Goal: Information Seeking & Learning: Learn about a topic

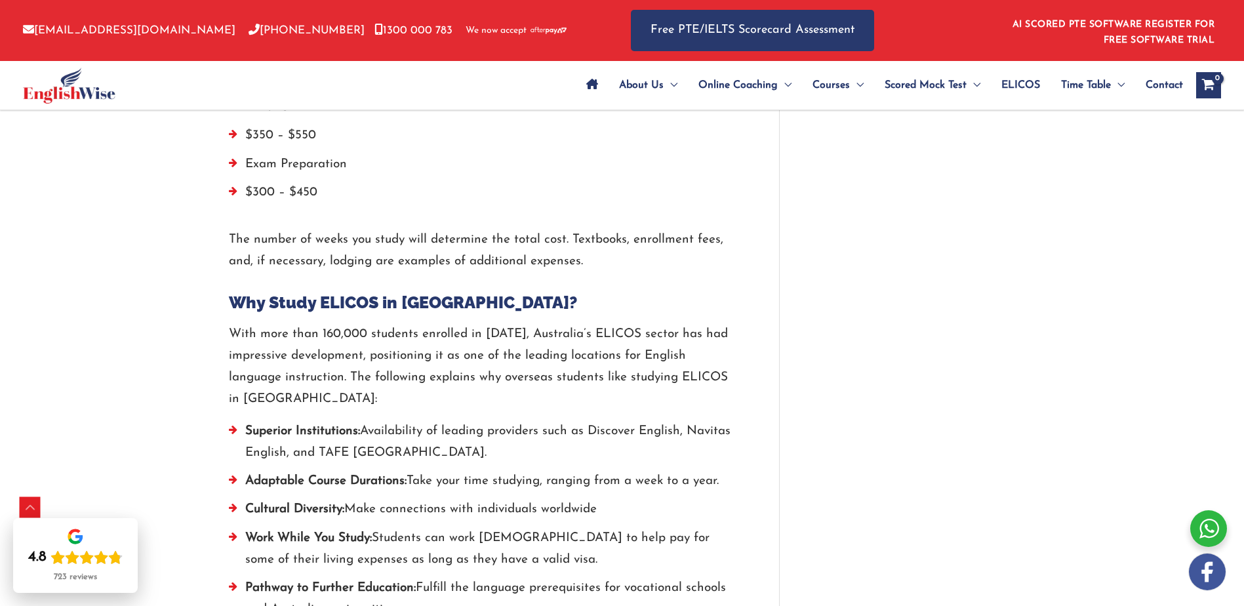
scroll to position [2884, 0]
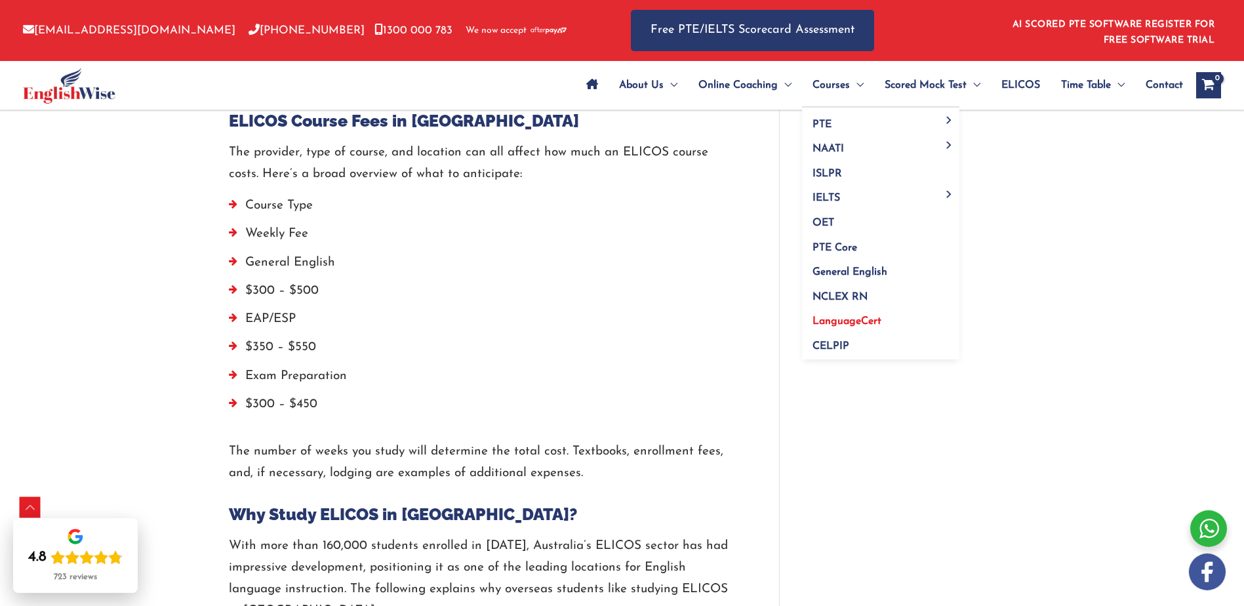
click at [836, 318] on span "LanguageCert" at bounding box center [846, 321] width 69 height 10
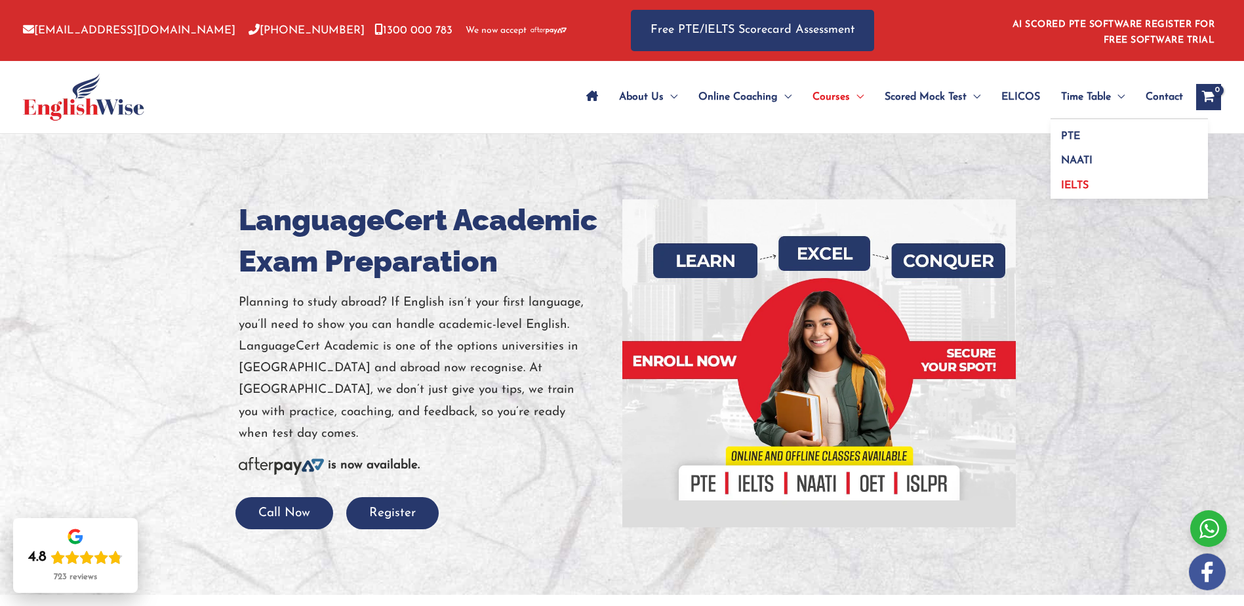
click at [1077, 187] on span "IELTS" at bounding box center [1075, 185] width 28 height 10
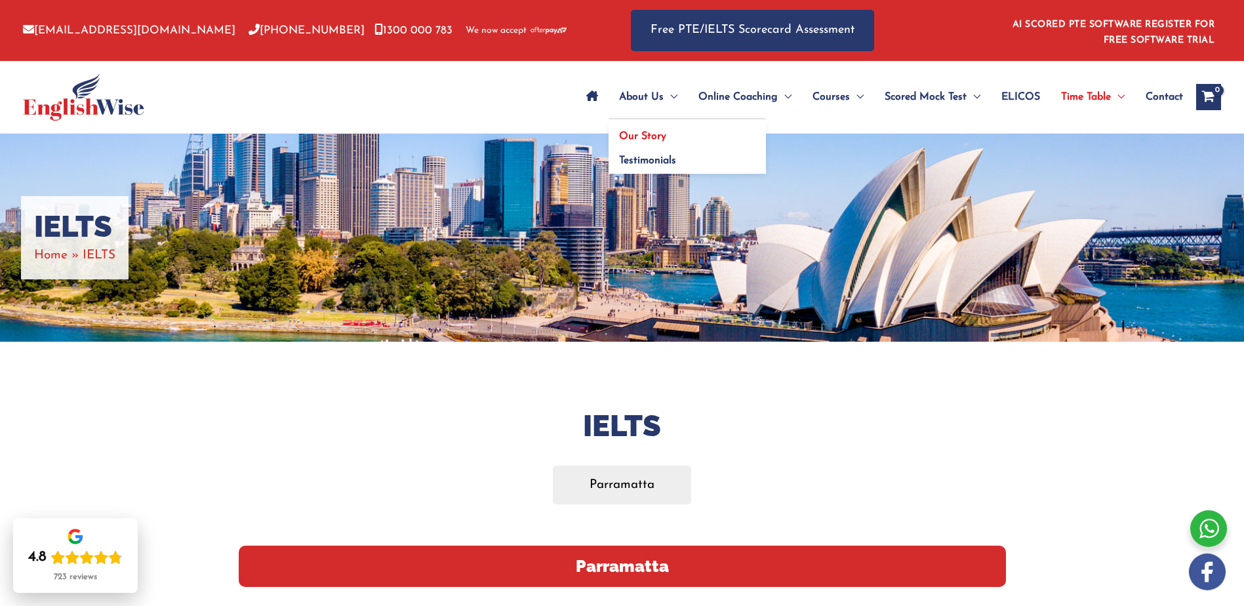
click at [649, 135] on span "Our Story" at bounding box center [642, 136] width 47 height 10
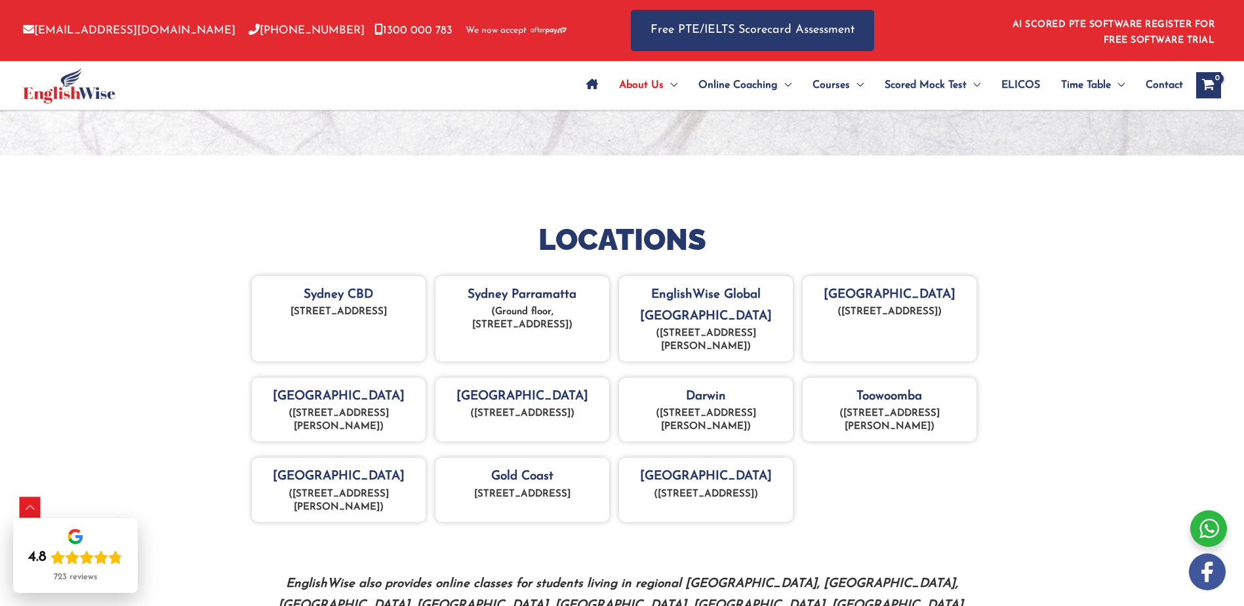
scroll to position [524, 0]
